Goal: Find contact information: Find contact information

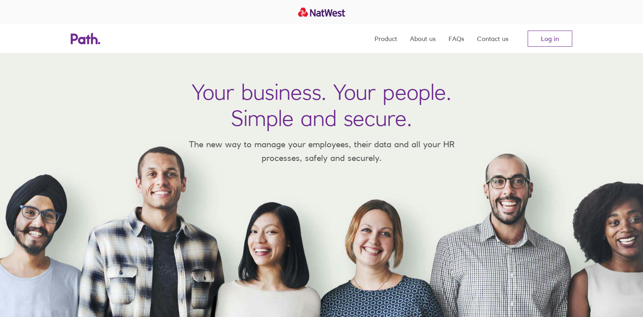
click at [151, 5] on div at bounding box center [321, 12] width 643 height 24
click at [486, 41] on link "Contact us" at bounding box center [492, 38] width 31 height 29
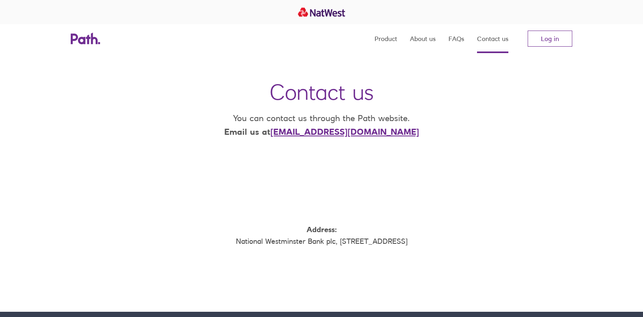
scroll to position [0, 0]
